Goal: Navigation & Orientation: Find specific page/section

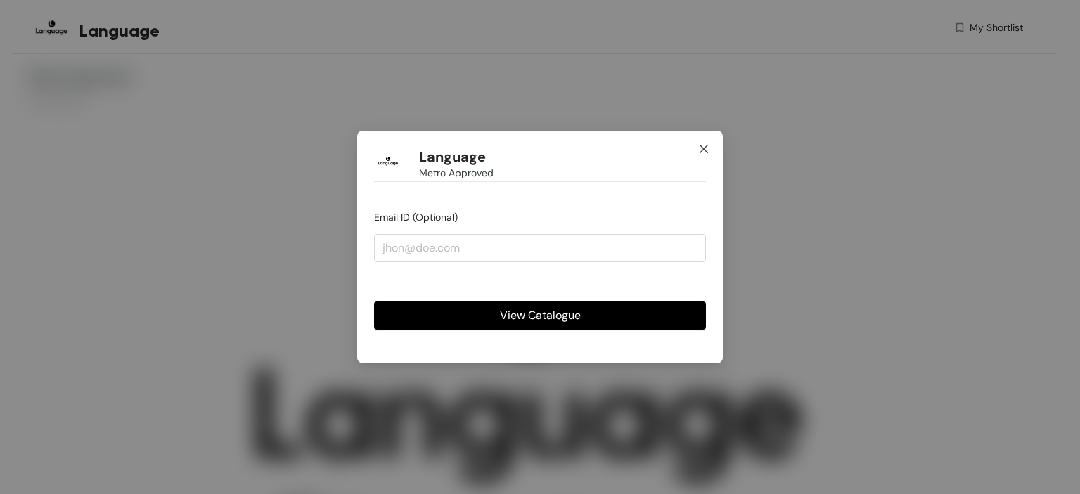
click at [695, 151] on span "Close" at bounding box center [704, 150] width 38 height 38
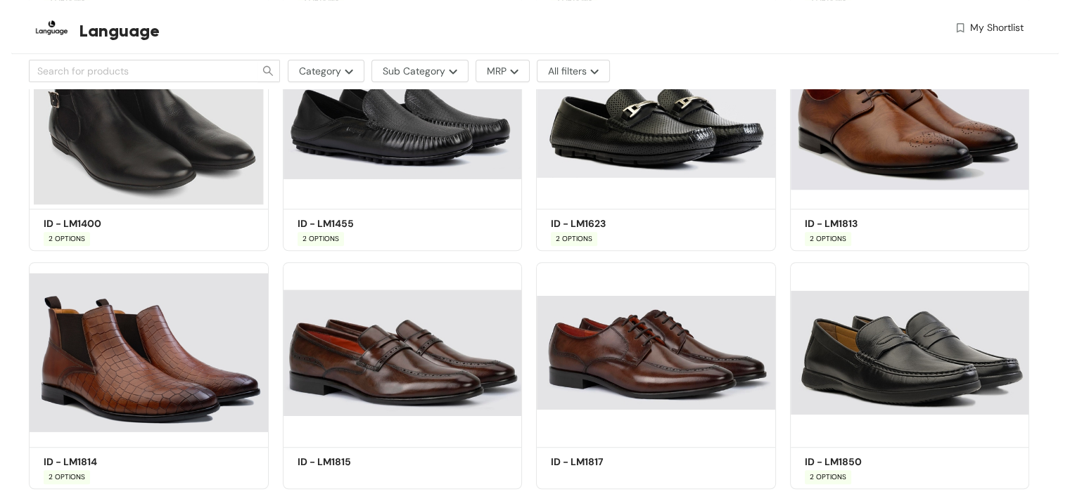
scroll to position [3089, 0]
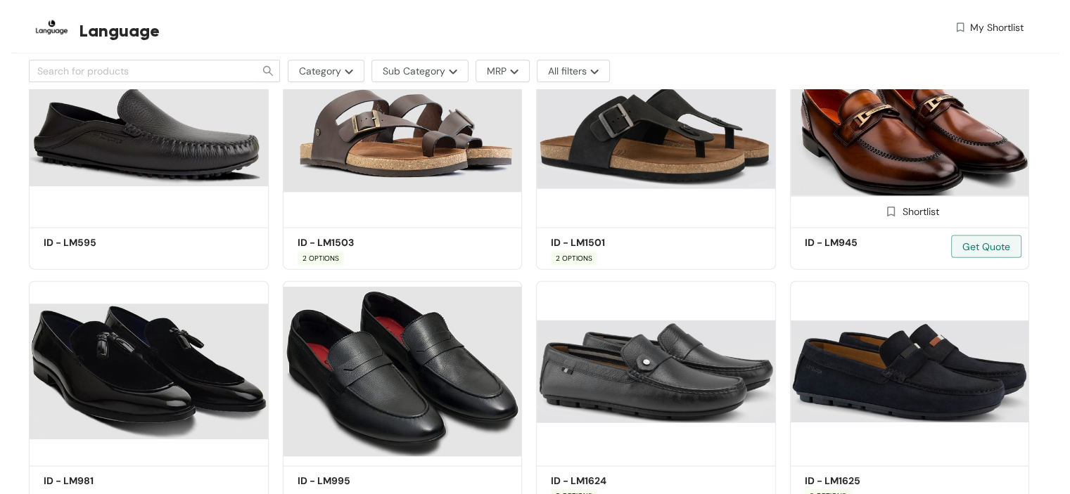
click at [962, 154] on img at bounding box center [910, 133] width 240 height 181
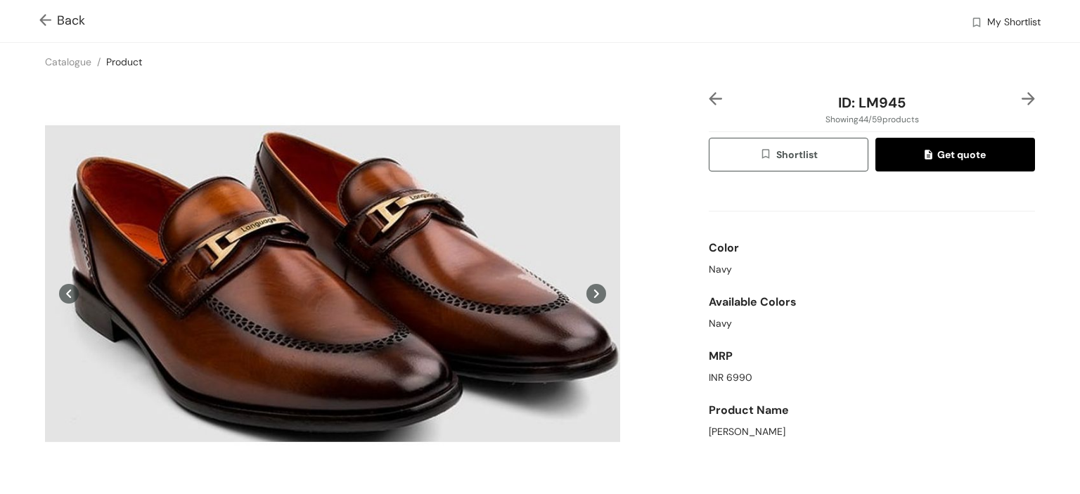
click at [709, 96] on img at bounding box center [715, 98] width 13 height 13
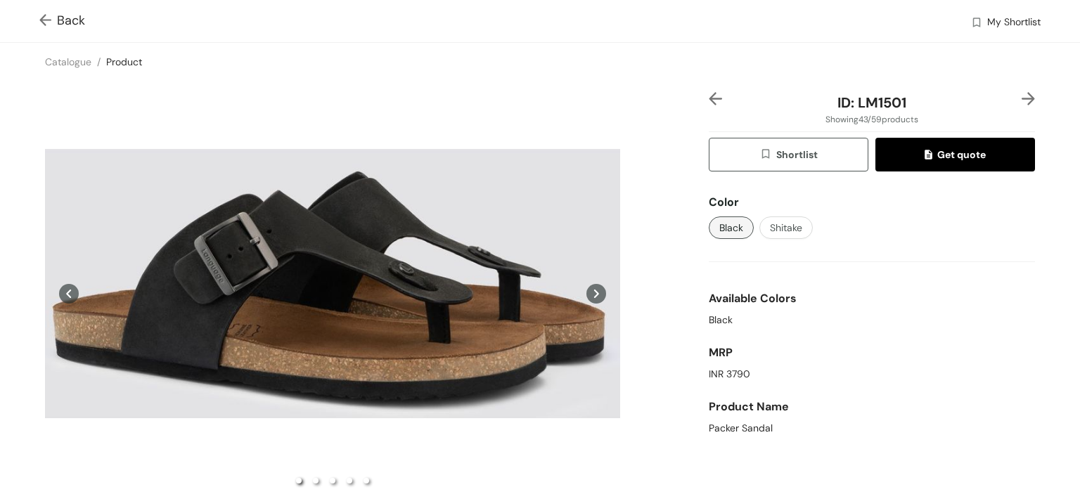
click at [38, 15] on div "Back My Shortlist" at bounding box center [540, 21] width 1080 height 42
click at [51, 13] on span at bounding box center [48, 20] width 18 height 17
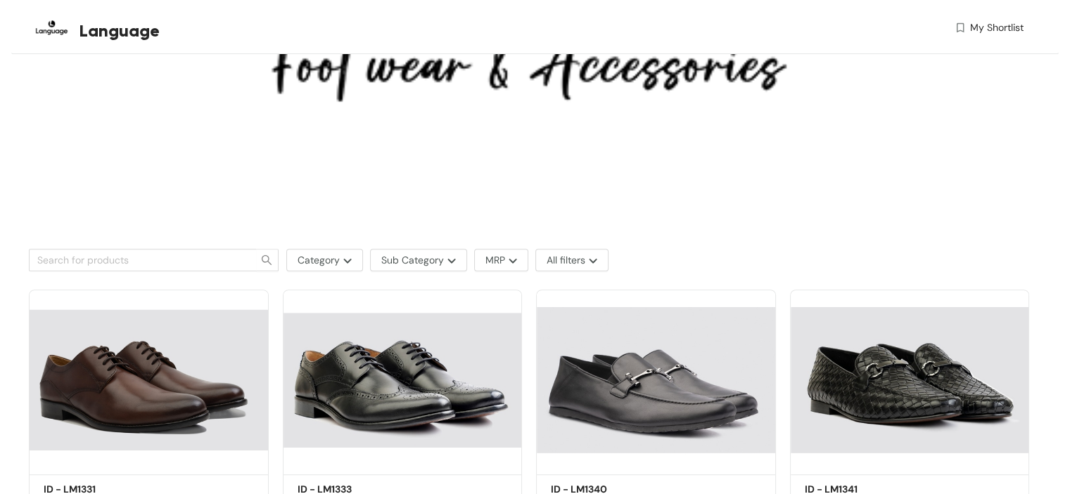
scroll to position [430, 0]
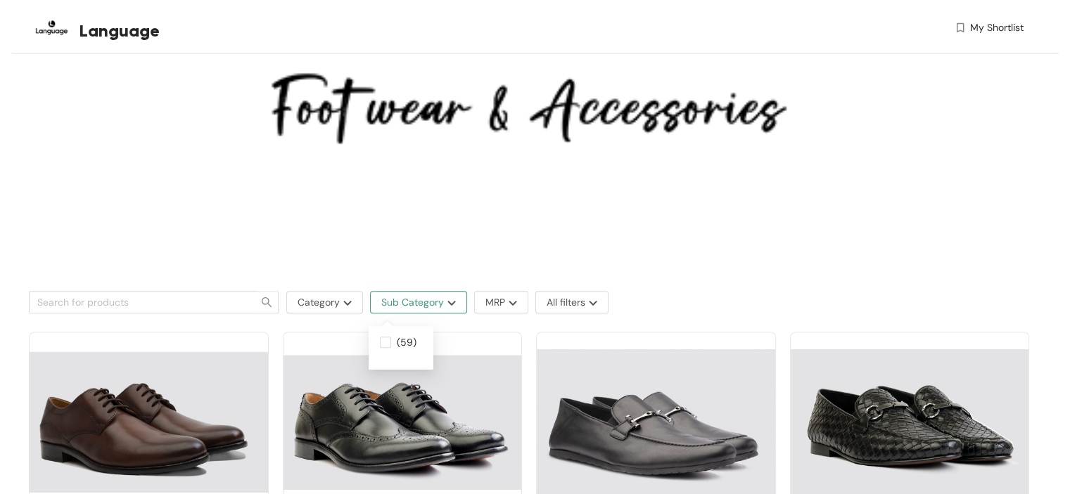
click at [433, 296] on span "Sub Category" at bounding box center [412, 302] width 63 height 15
click at [450, 298] on button "Sub Category" at bounding box center [418, 302] width 97 height 23
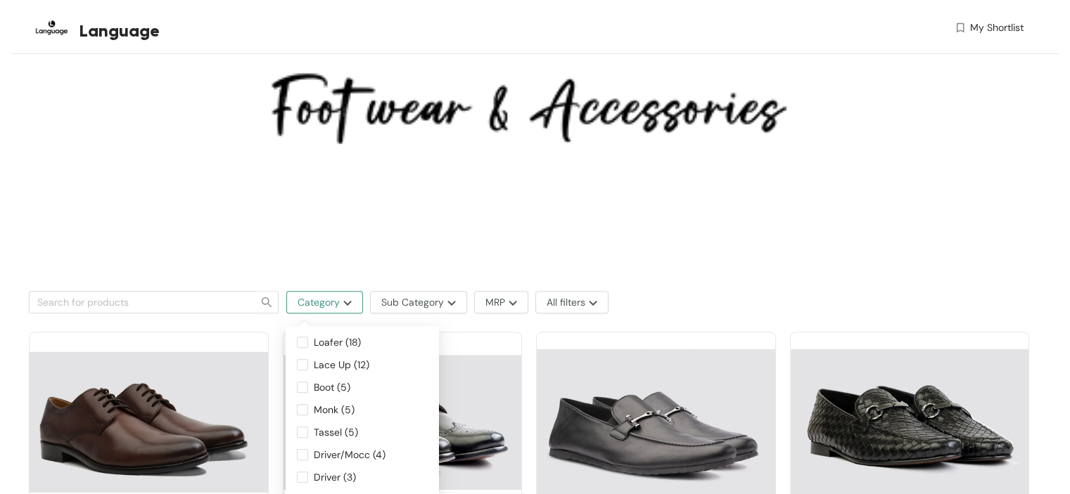
click at [340, 305] on img "button" at bounding box center [346, 303] width 12 height 6
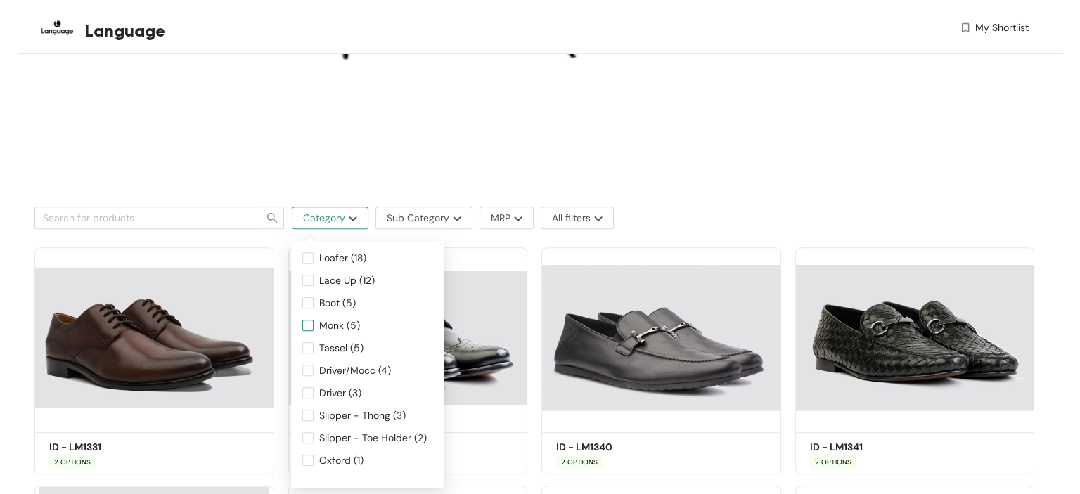
scroll to position [543, 0]
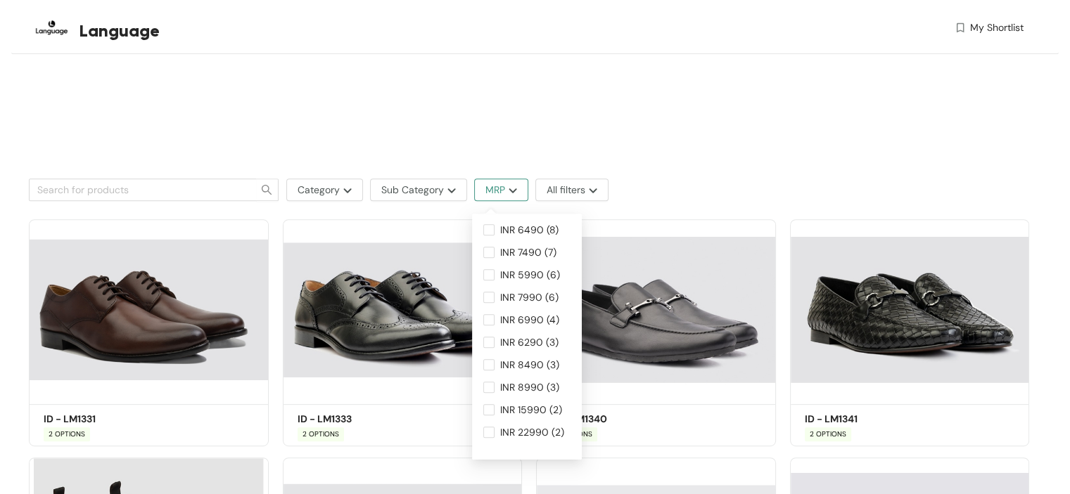
click at [505, 188] on img "button" at bounding box center [511, 191] width 12 height 6
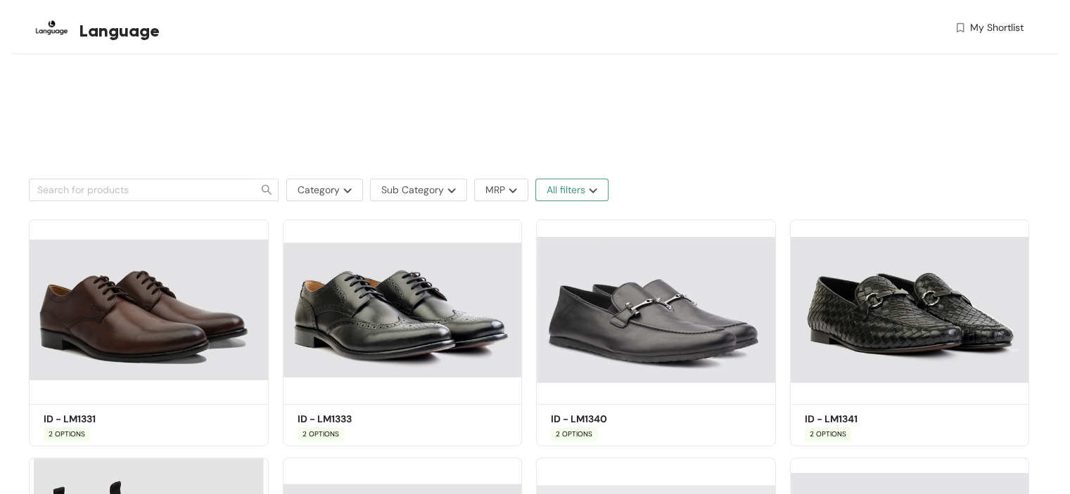
click at [574, 193] on span "All filters" at bounding box center [566, 189] width 39 height 15
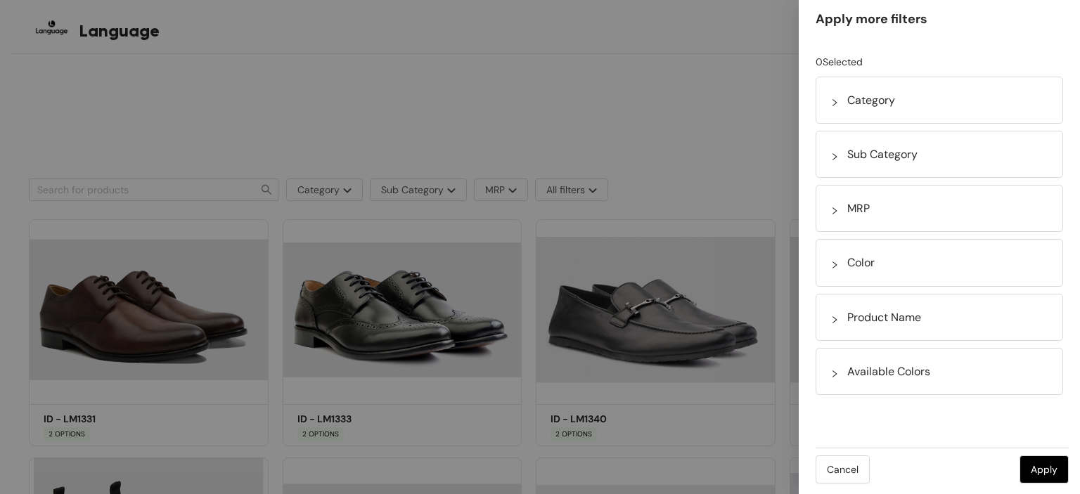
click at [834, 157] on icon "right" at bounding box center [835, 157] width 8 height 8
click at [834, 157] on icon "right" at bounding box center [834, 157] width 7 height 4
click at [834, 157] on icon "right" at bounding box center [835, 157] width 8 height 8
click at [834, 157] on icon "right" at bounding box center [834, 157] width 7 height 4
click at [837, 373] on icon "right" at bounding box center [835, 374] width 8 height 8
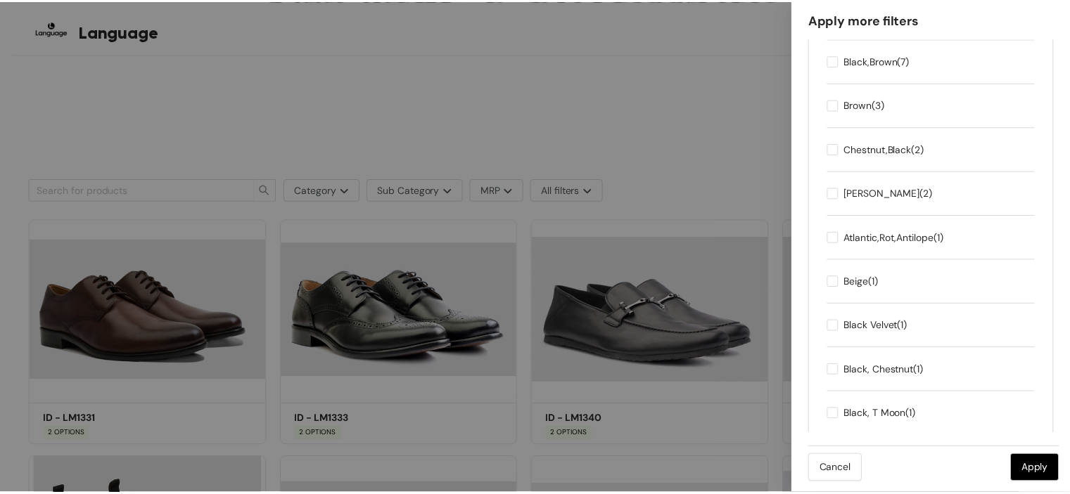
scroll to position [0, 0]
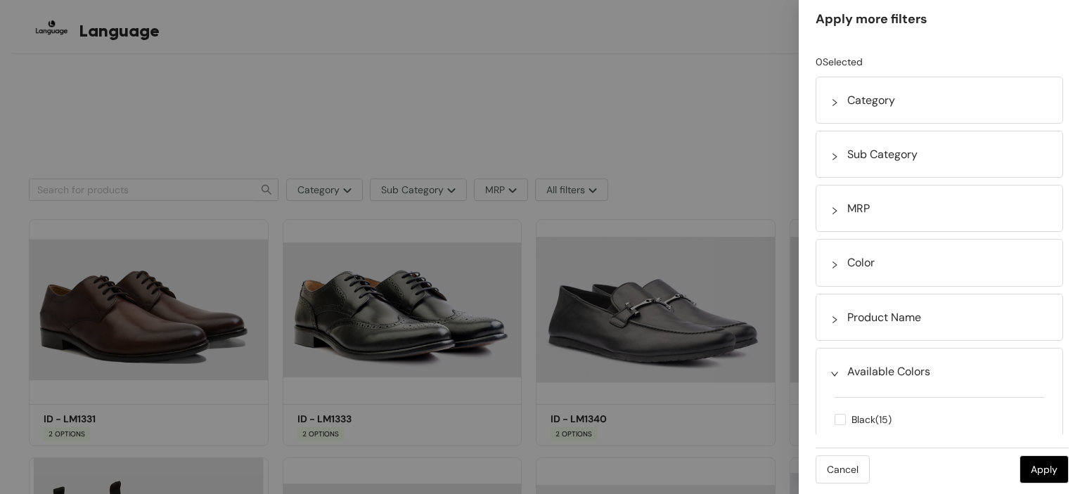
click at [748, 91] on div at bounding box center [540, 247] width 1080 height 494
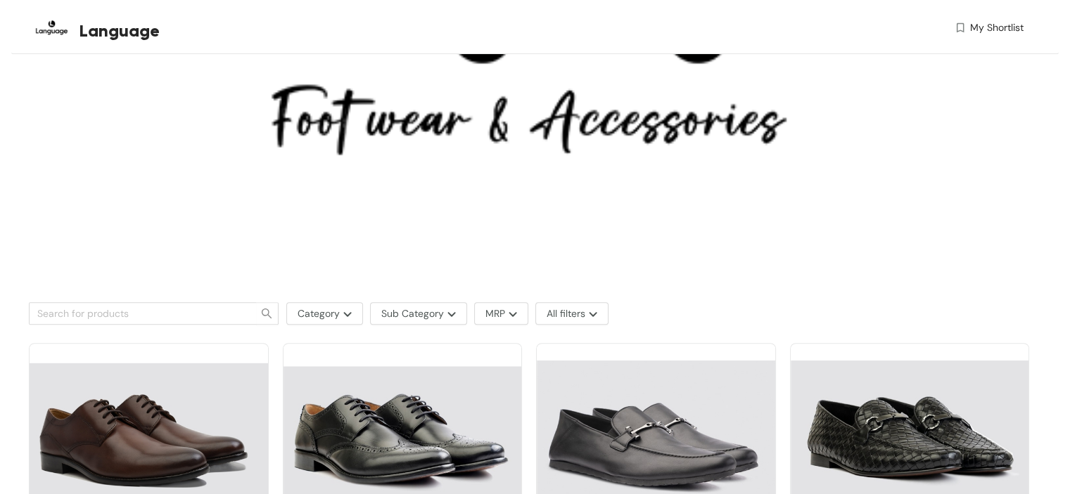
scroll to position [372, 0]
